Goal: Navigation & Orientation: Find specific page/section

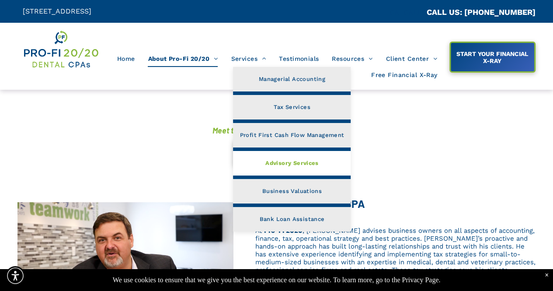
click at [283, 158] on span "Advisory Services" at bounding box center [292, 162] width 53 height 11
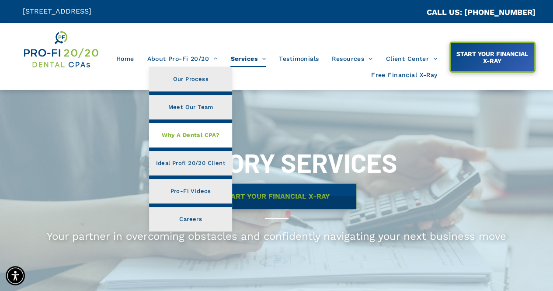
click at [179, 129] on span "Why A Dental CPA?" at bounding box center [191, 134] width 58 height 11
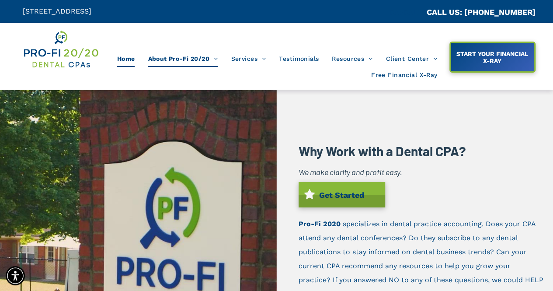
click at [126, 58] on span "Home" at bounding box center [126, 58] width 18 height 17
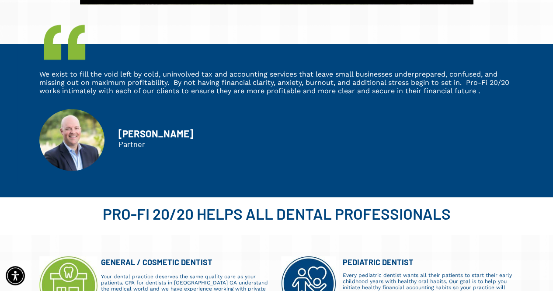
scroll to position [612, 0]
